Goal: Information Seeking & Learning: Understand process/instructions

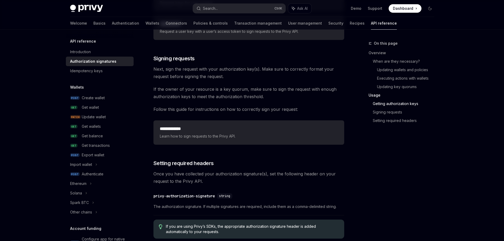
scroll to position [794, 0]
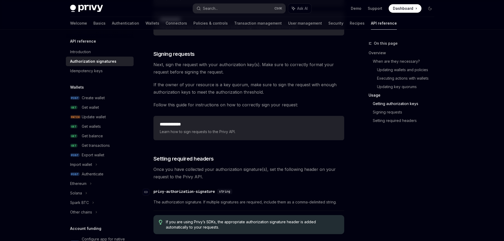
click at [215, 191] on div "privy-authorization-signature" at bounding box center [184, 191] width 61 height 5
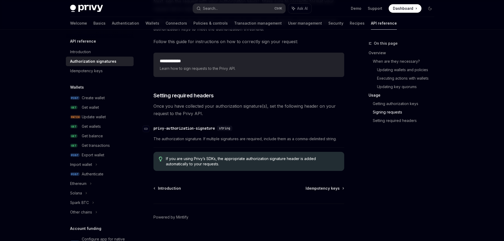
scroll to position [866, 0]
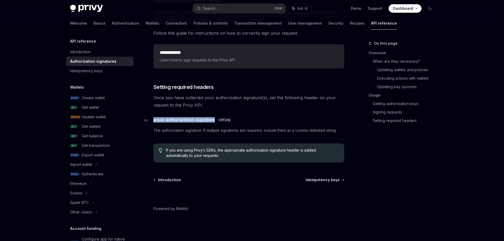
drag, startPoint x: 219, startPoint y: 120, endPoint x: 154, endPoint y: 119, distance: 64.6
click at [154, 119] on div "​ privy-authorization-signature string" at bounding box center [194, 119] width 81 height 5
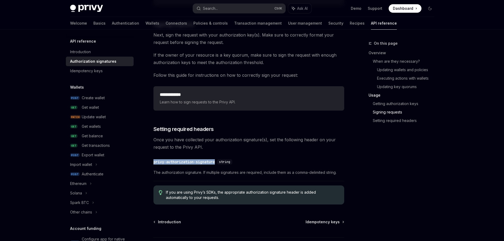
scroll to position [839, 0]
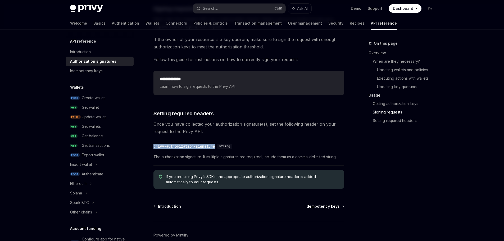
click at [327, 204] on span "Idempotency keys" at bounding box center [323, 206] width 34 height 5
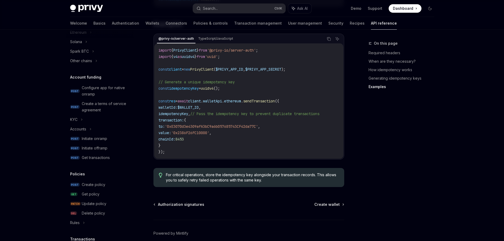
scroll to position [147, 0]
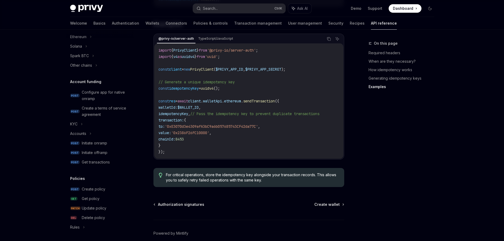
scroll to position [549, 0]
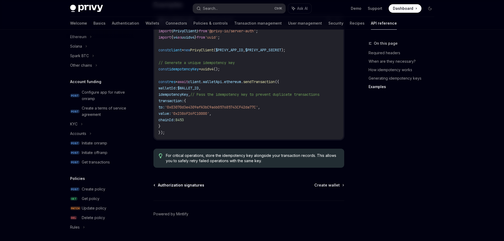
click at [189, 183] on span "Authorization signatures" at bounding box center [181, 185] width 46 height 5
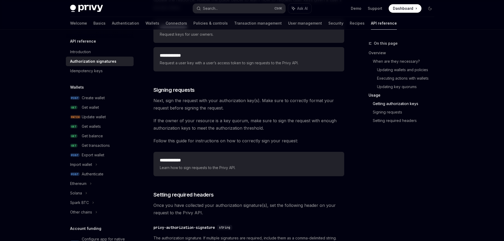
scroll to position [847, 0]
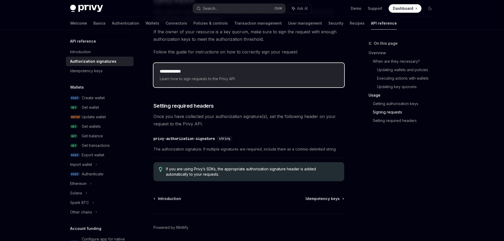
click at [212, 74] on h2 "**********" at bounding box center [249, 71] width 178 height 6
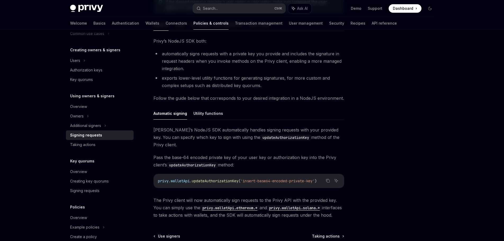
scroll to position [88, 0]
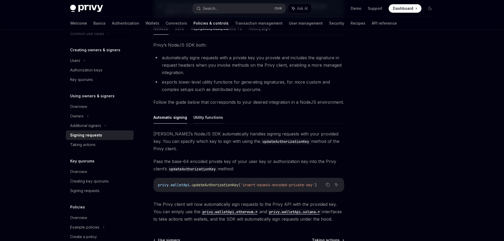
click at [208, 118] on button "Utility functions" at bounding box center [208, 117] width 30 height 12
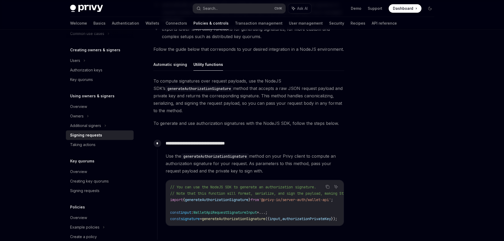
scroll to position [8, 0]
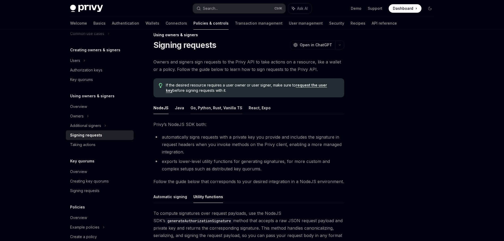
click at [222, 109] on button "Go, Python, Rust, Vanilla TS" at bounding box center [217, 108] width 52 height 12
type textarea "*"
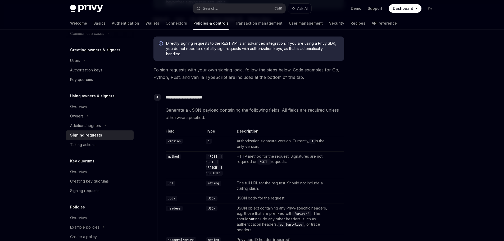
scroll to position [114, 0]
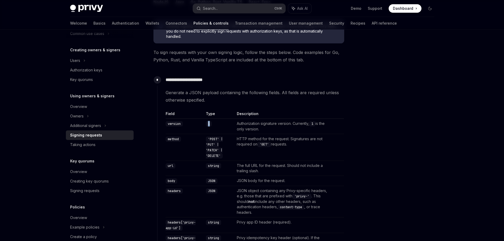
drag, startPoint x: 208, startPoint y: 123, endPoint x: 212, endPoint y: 124, distance: 4.5
click at [212, 124] on code "1" at bounding box center [209, 123] width 6 height 5
click at [241, 125] on td "Authorization signature version. Currently, 1 is the only version." at bounding box center [284, 126] width 98 height 15
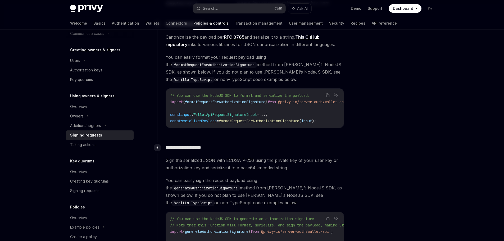
scroll to position [379, 0]
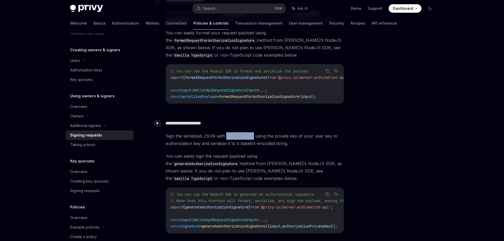
drag, startPoint x: 226, startPoint y: 138, endPoint x: 253, endPoint y: 138, distance: 27.0
click at [253, 138] on span "Sign the serialized JSON with ECDSA P-256 using the private key of your user ke…" at bounding box center [255, 139] width 178 height 15
copy span "ECDSA P-256"
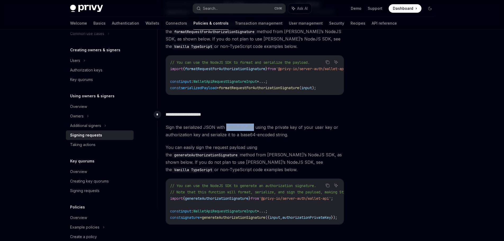
scroll to position [406, 0]
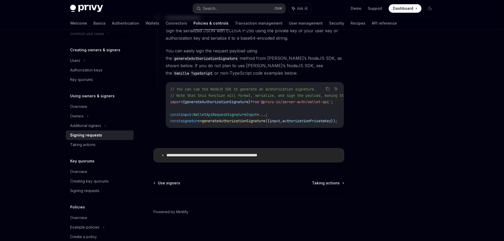
click at [209, 149] on summary "**********" at bounding box center [249, 155] width 190 height 14
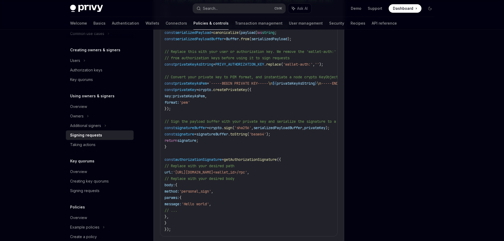
scroll to position [776, 0]
drag, startPoint x: 262, startPoint y: 236, endPoint x: 267, endPoint y: 234, distance: 5.8
click at [267, 235] on div "Copy Ask AI import canonicalize from 'canonicalize' ; // Support JSON canonical…" at bounding box center [249, 68] width 178 height 352
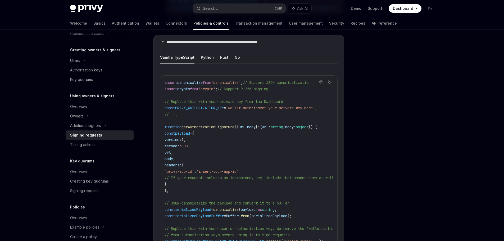
scroll to position [590, 0]
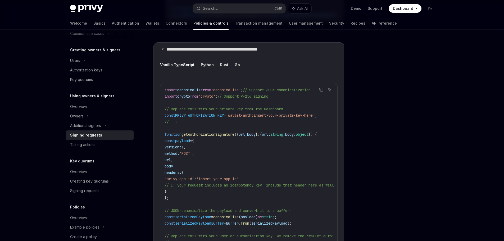
click at [322, 89] on icon "Copy the contents from the code block" at bounding box center [321, 90] width 3 height 3
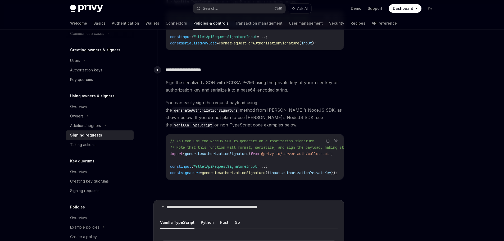
scroll to position [414, 0]
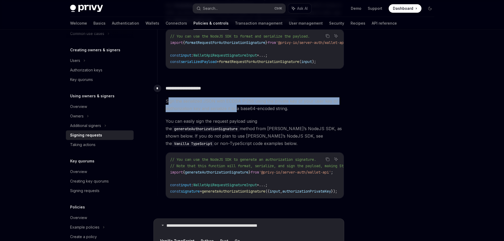
drag, startPoint x: 167, startPoint y: 102, endPoint x: 236, endPoint y: 107, distance: 69.3
click at [236, 107] on span "Sign the serialized JSON with ECDSA P-256 using the private key of your user ke…" at bounding box center [255, 104] width 178 height 15
click at [214, 105] on span "Sign the serialized JSON with ECDSA P-256 using the private key of your user ke…" at bounding box center [255, 104] width 178 height 15
drag, startPoint x: 169, startPoint y: 91, endPoint x: 305, endPoint y: 109, distance: 137.2
click at [305, 109] on div "**********" at bounding box center [250, 145] width 187 height 124
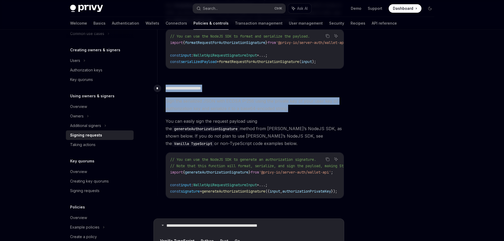
copy div "**********"
